Goal: Check status

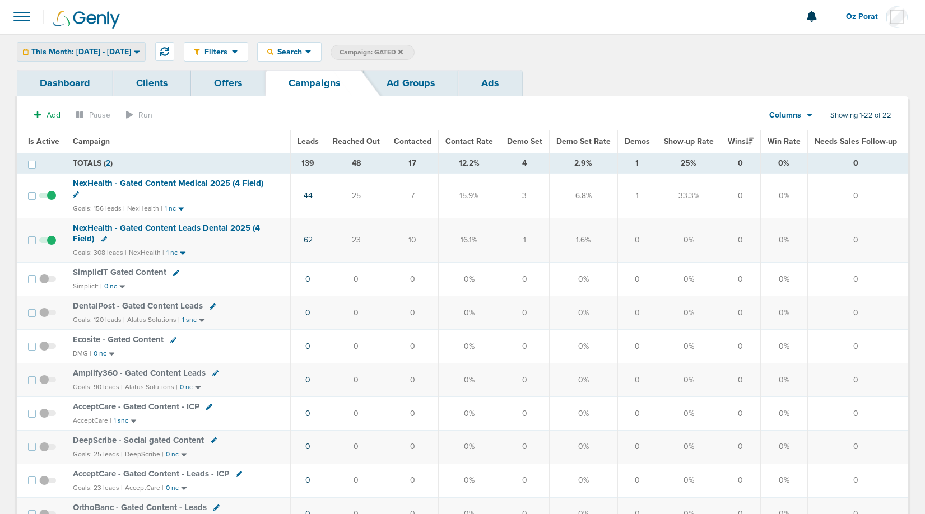
click at [90, 57] on div "This Month: [DATE] - [DATE]" at bounding box center [81, 52] width 128 height 18
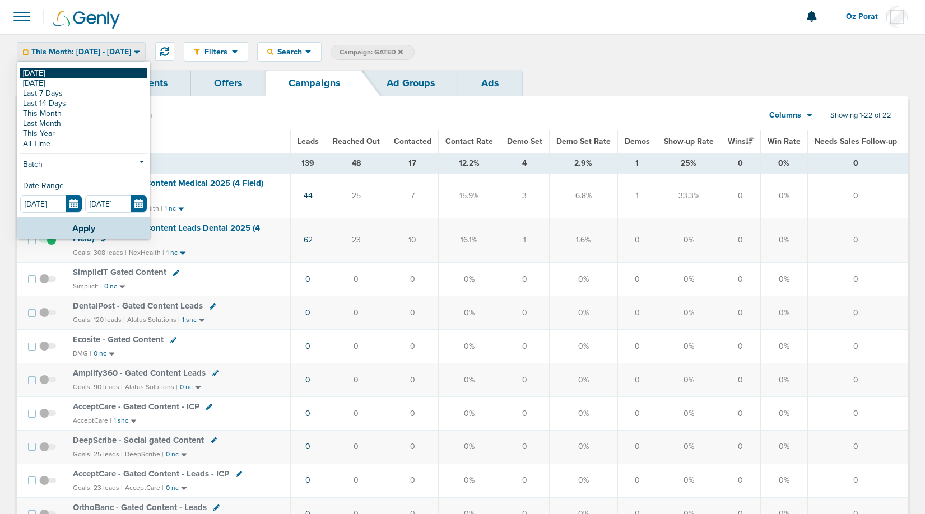
click at [60, 75] on link "[DATE]" at bounding box center [83, 73] width 127 height 10
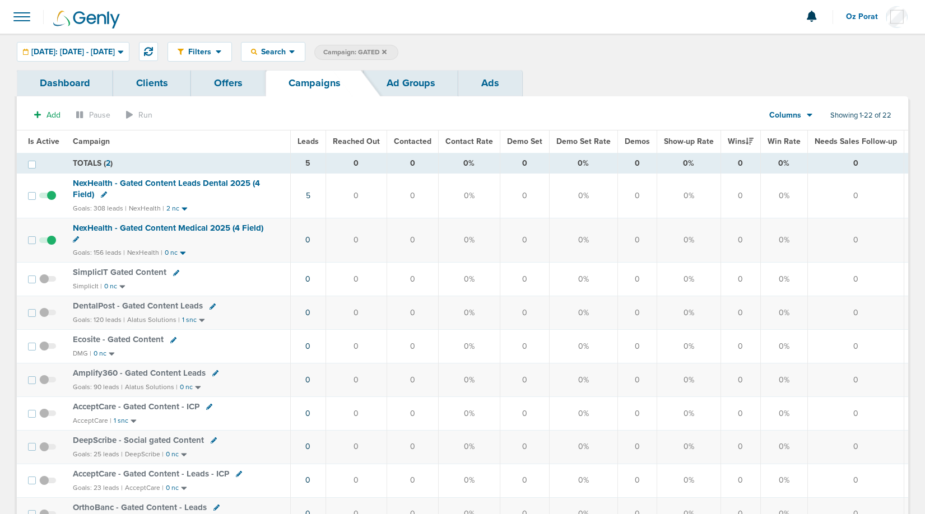
click at [387, 52] on icon at bounding box center [384, 52] width 4 height 7
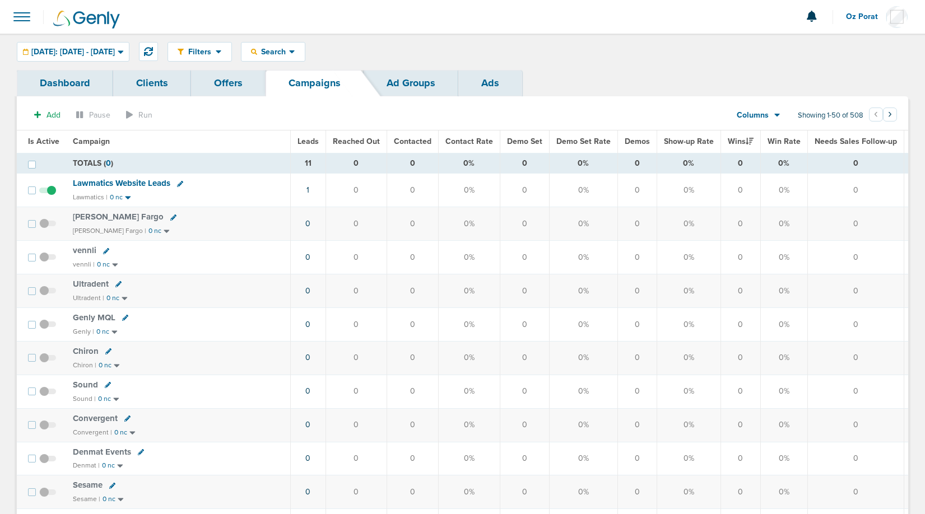
click at [314, 140] on span "Leads" at bounding box center [307, 142] width 21 height 10
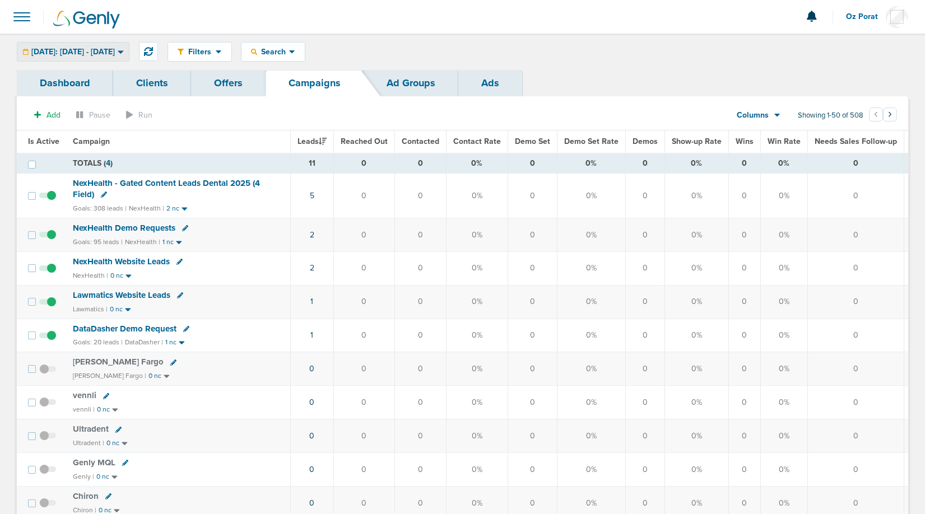
click at [100, 55] on span "[DATE]: [DATE] - [DATE]" at bounding box center [72, 52] width 83 height 8
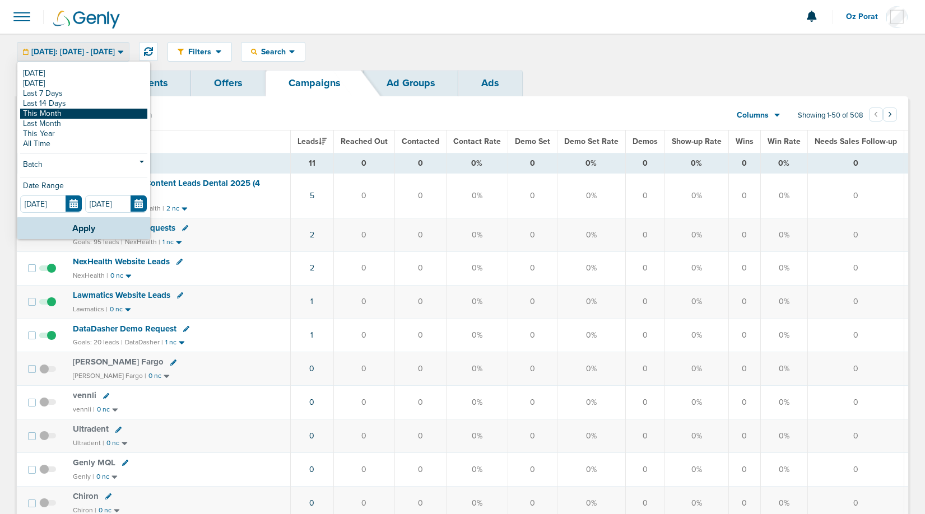
click at [71, 117] on link "This Month" at bounding box center [83, 114] width 127 height 10
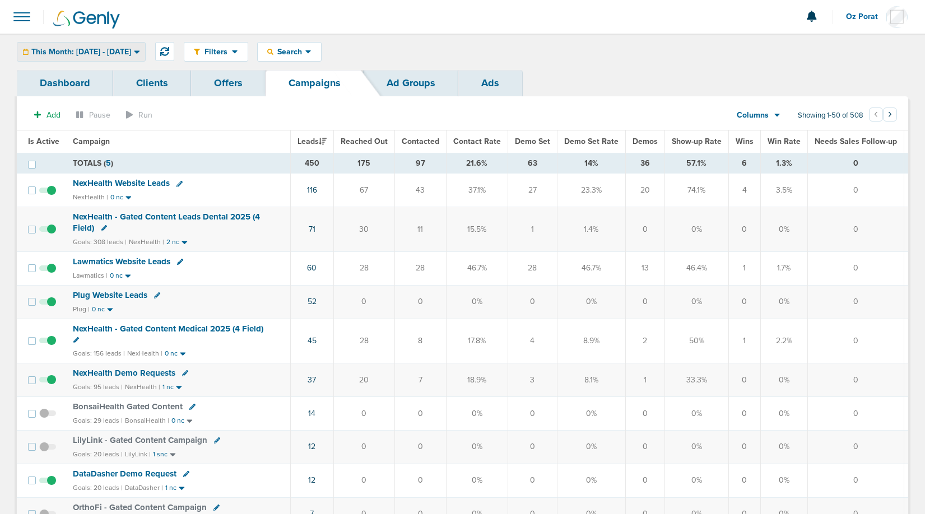
click at [100, 49] on span "This Month: [DATE] - [DATE]" at bounding box center [81, 52] width 100 height 8
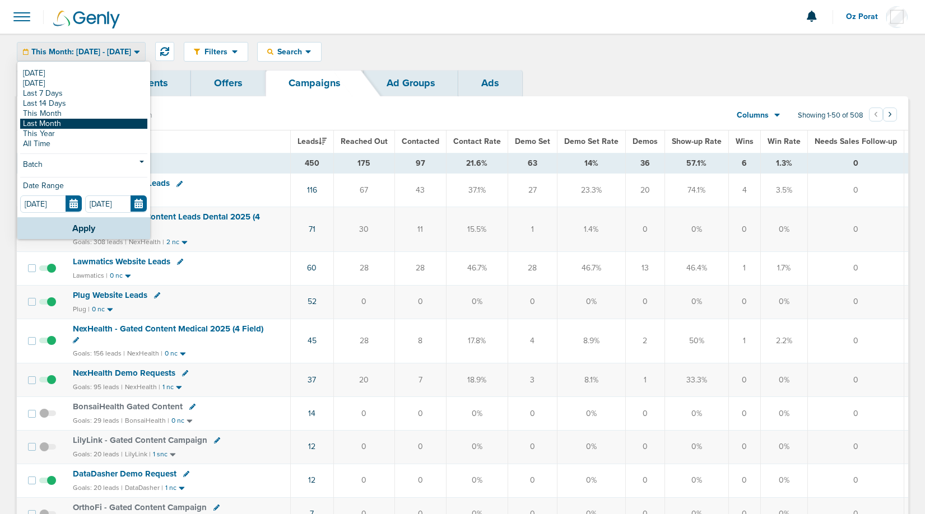
click at [68, 124] on link "Last Month" at bounding box center [83, 124] width 127 height 10
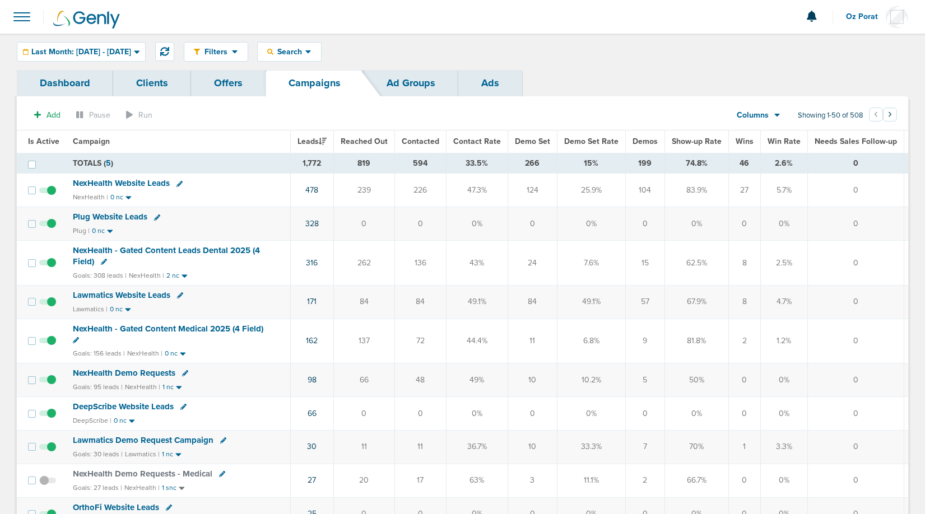
click at [743, 137] on span "Wins" at bounding box center [744, 142] width 18 height 10
